Goal: Transaction & Acquisition: Book appointment/travel/reservation

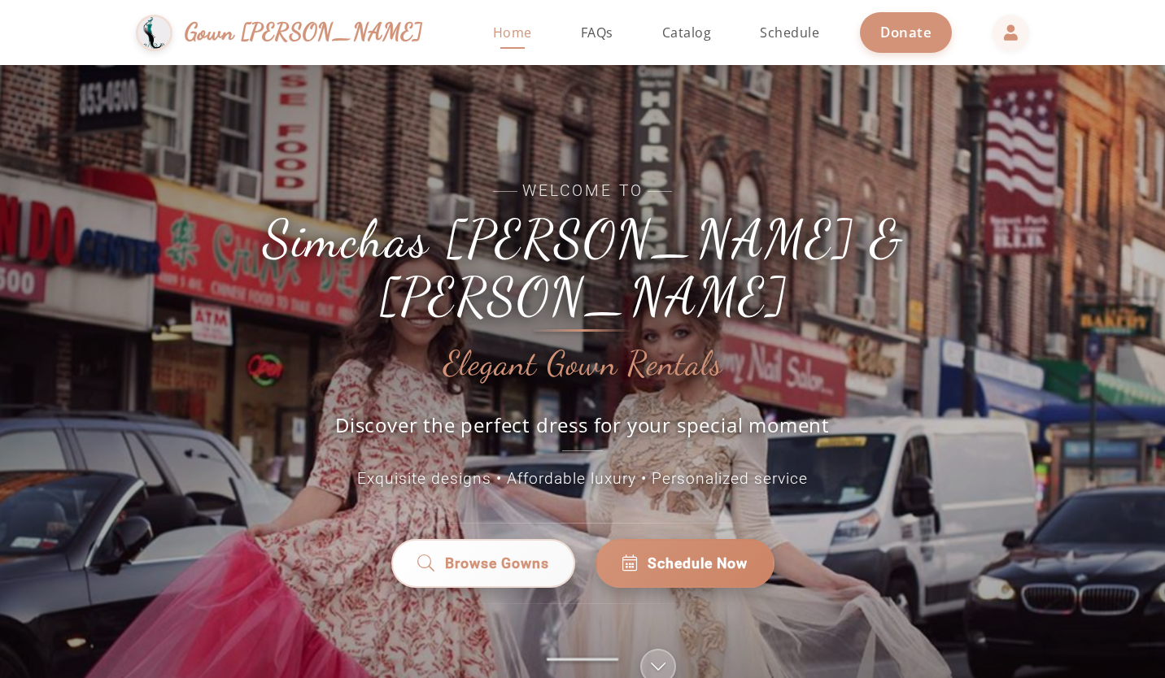
scroll to position [126, 0]
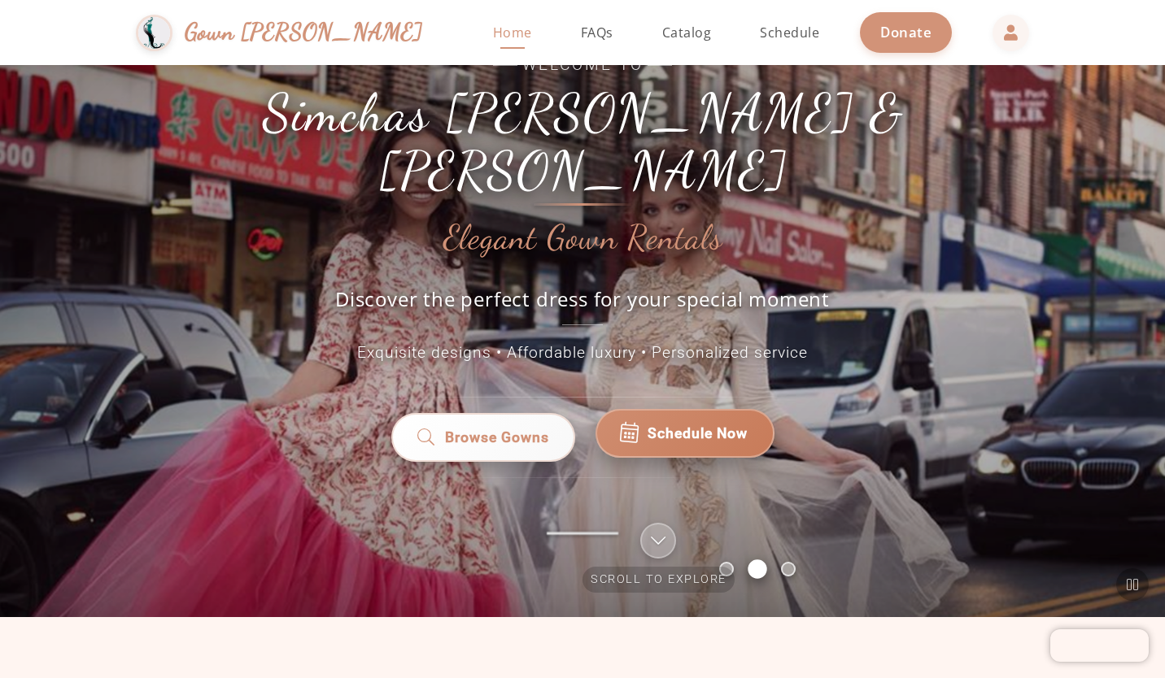
click at [689, 423] on span "Schedule Now" at bounding box center [698, 433] width 100 height 21
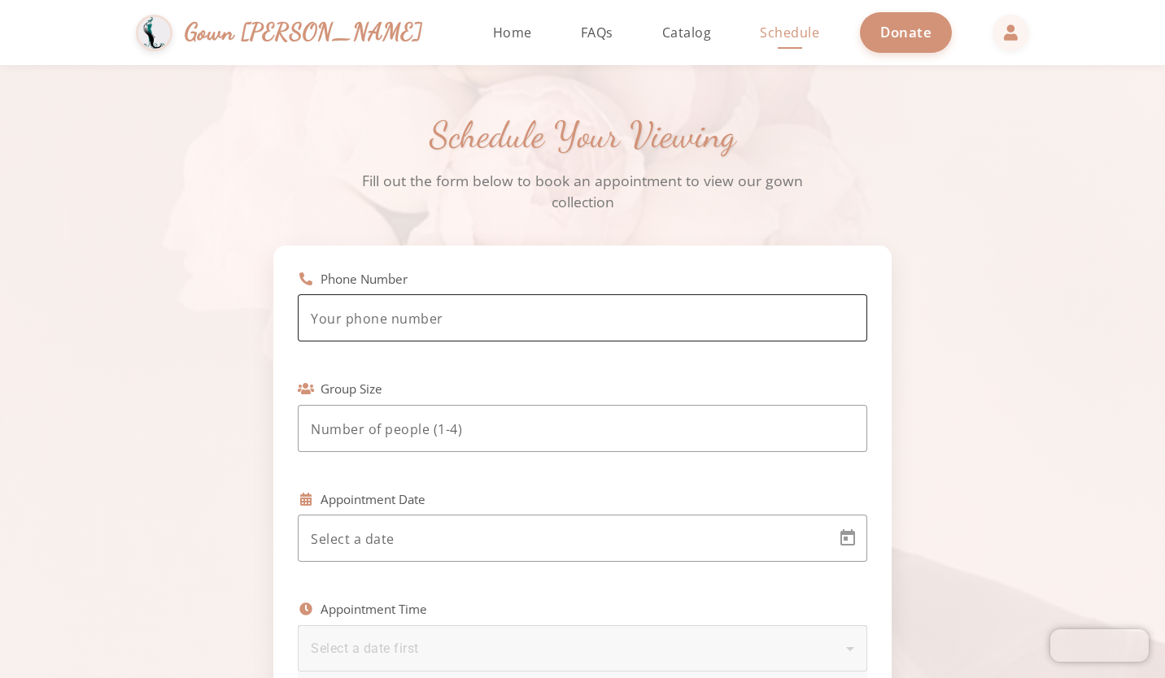
click at [691, 321] on input "tel" at bounding box center [582, 319] width 543 height 20
type input "(443) 720-9850"
click at [514, 409] on div at bounding box center [582, 428] width 543 height 47
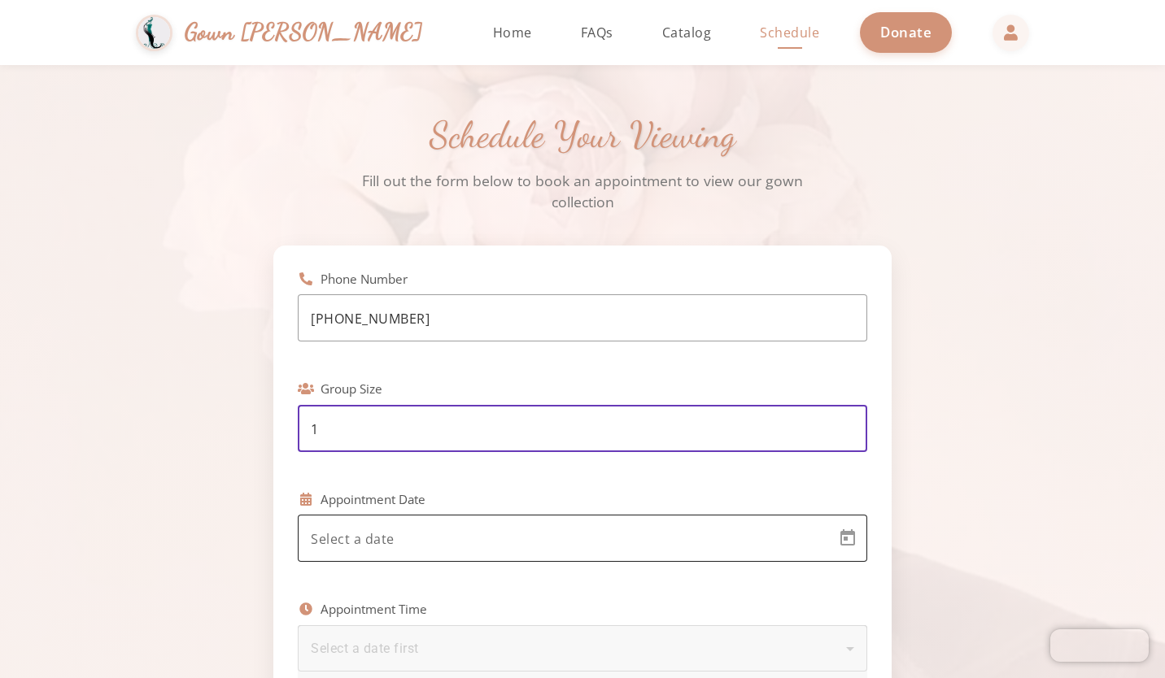
type input "1"
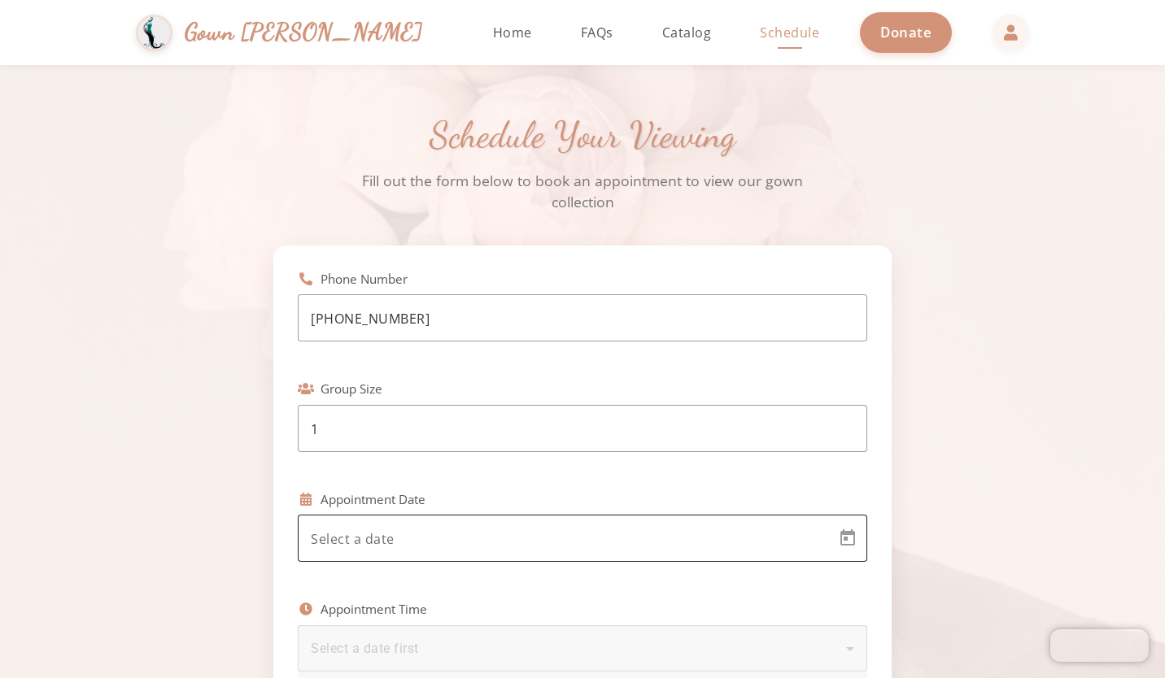
click at [475, 528] on div at bounding box center [568, 538] width 514 height 47
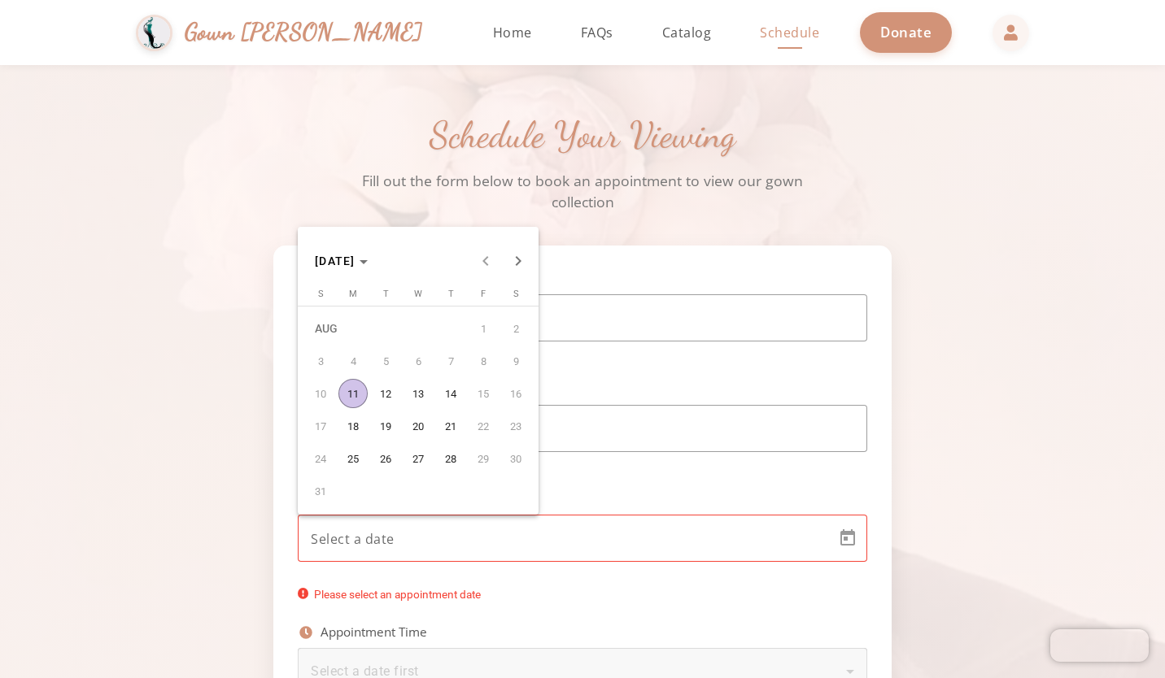
click at [341, 397] on span "11" at bounding box center [352, 393] width 29 height 29
type input "8/11/2025"
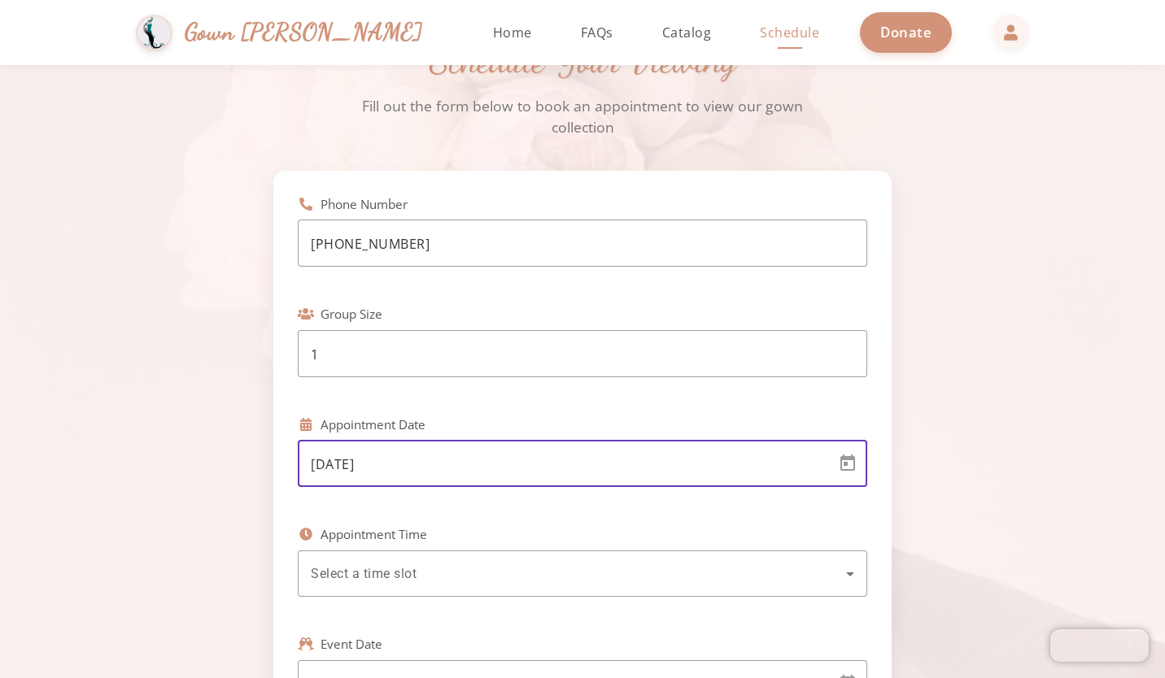
scroll to position [77, 0]
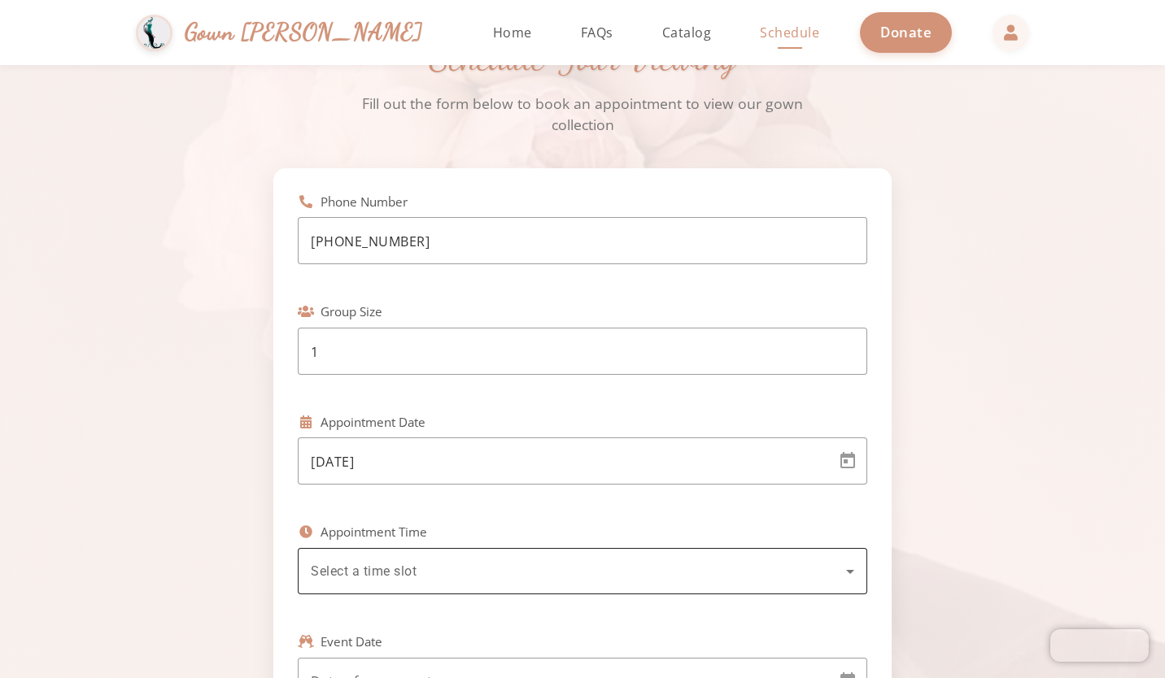
click at [345, 548] on div "Select a time slot" at bounding box center [582, 571] width 543 height 46
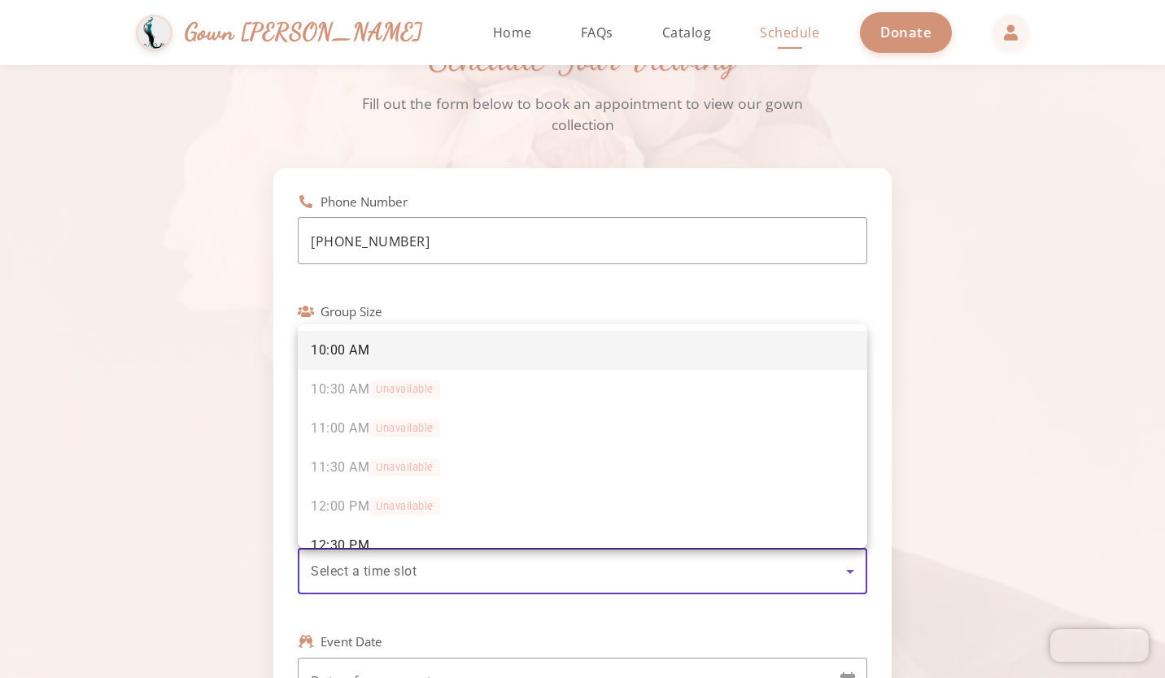
scroll to position [141, 0]
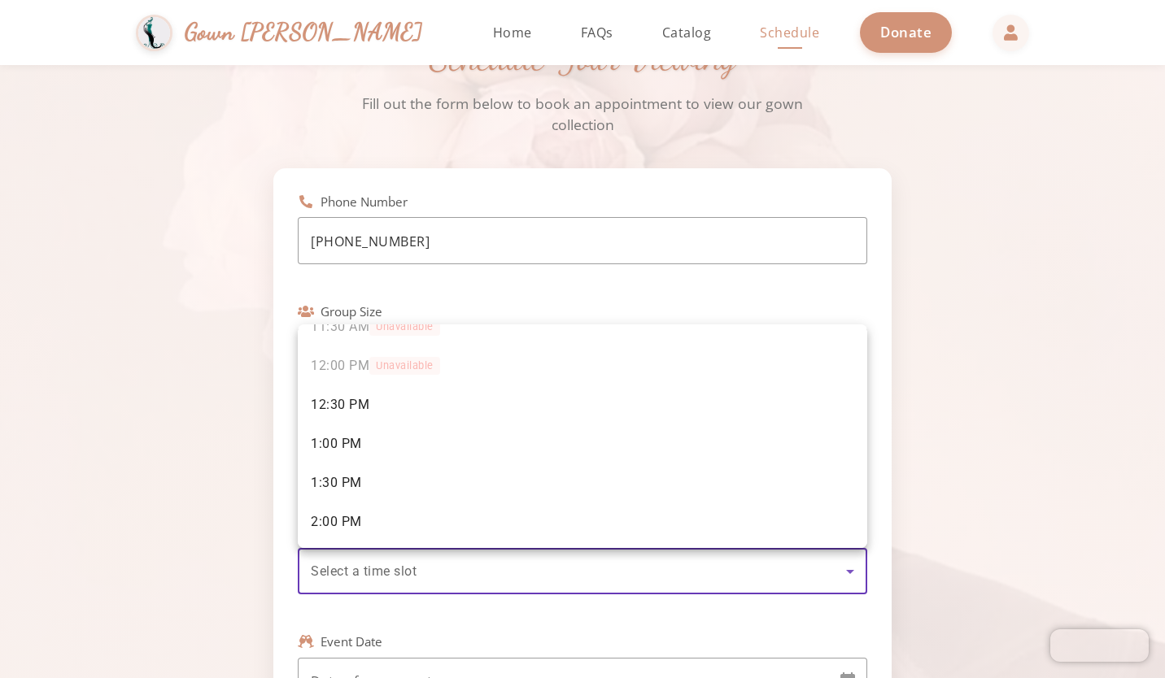
click at [350, 569] on div at bounding box center [582, 339] width 1165 height 678
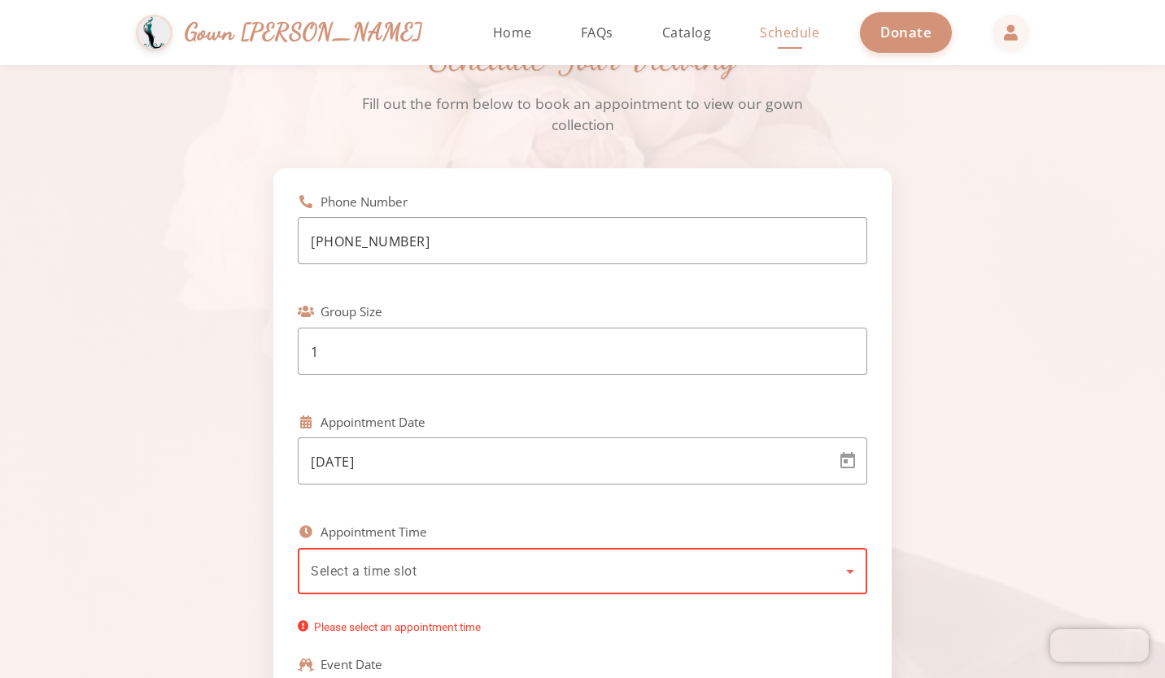
click at [350, 569] on span "Select a time slot" at bounding box center [364, 571] width 106 height 15
